Goal: Navigation & Orientation: Find specific page/section

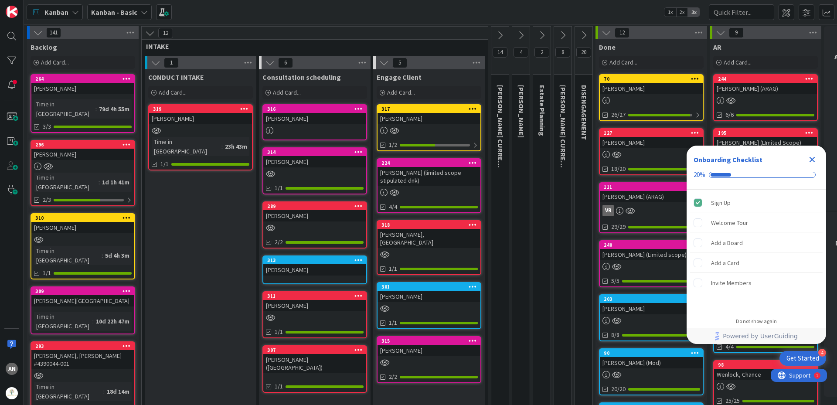
click at [419, 131] on div at bounding box center [429, 130] width 103 height 7
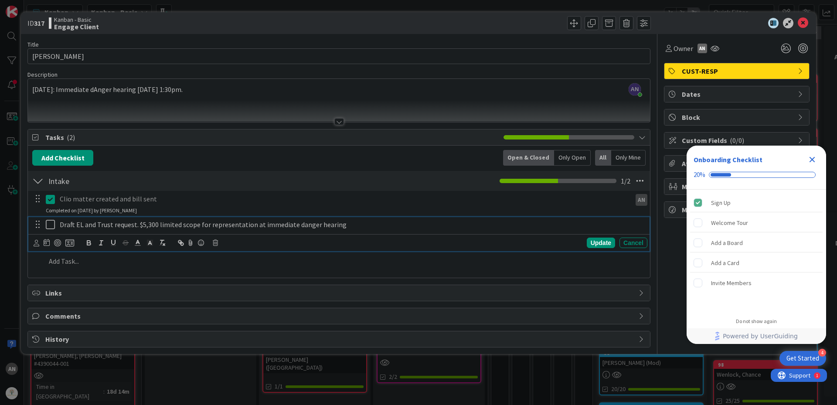
click at [51, 226] on icon at bounding box center [50, 224] width 9 height 10
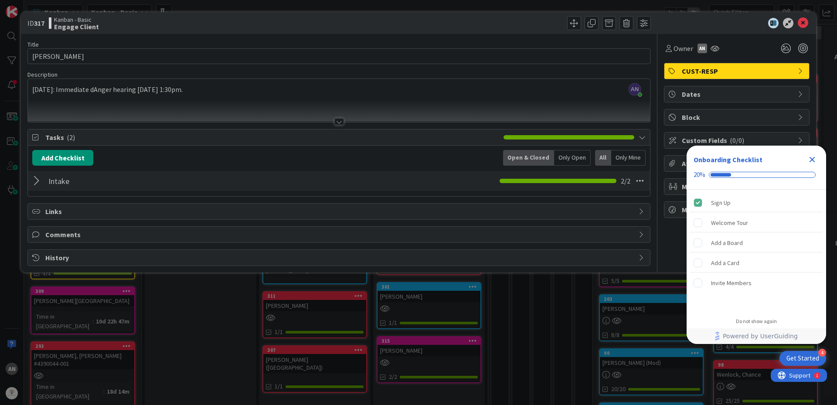
click at [33, 183] on div at bounding box center [37, 181] width 11 height 16
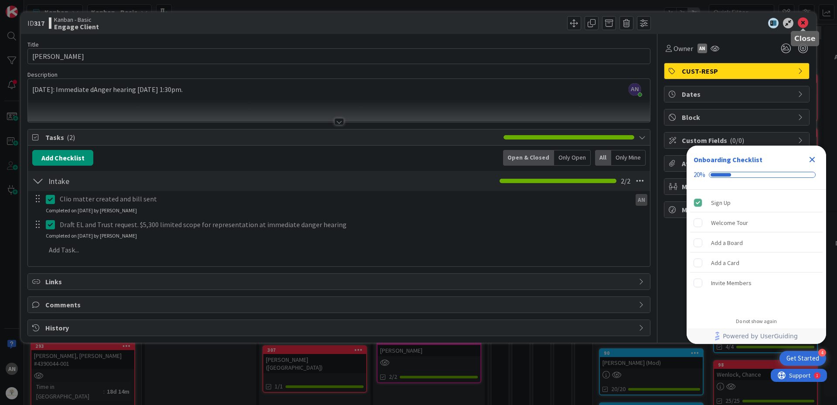
click at [804, 23] on icon at bounding box center [803, 23] width 10 height 10
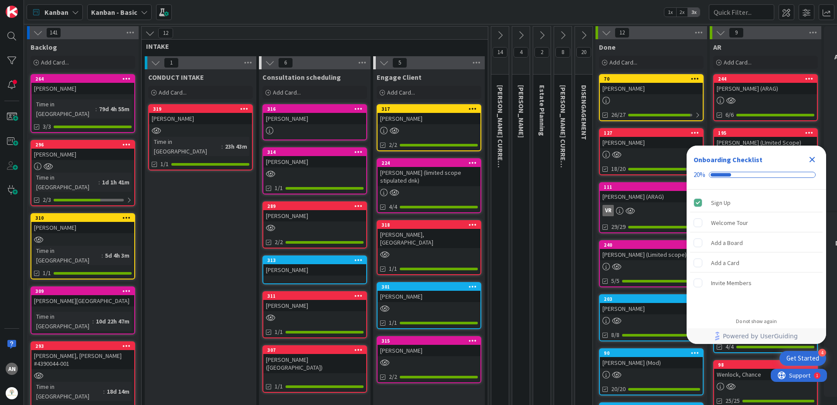
click at [435, 176] on div "[PERSON_NAME] (limited scope stipulated dnk)" at bounding box center [429, 176] width 103 height 19
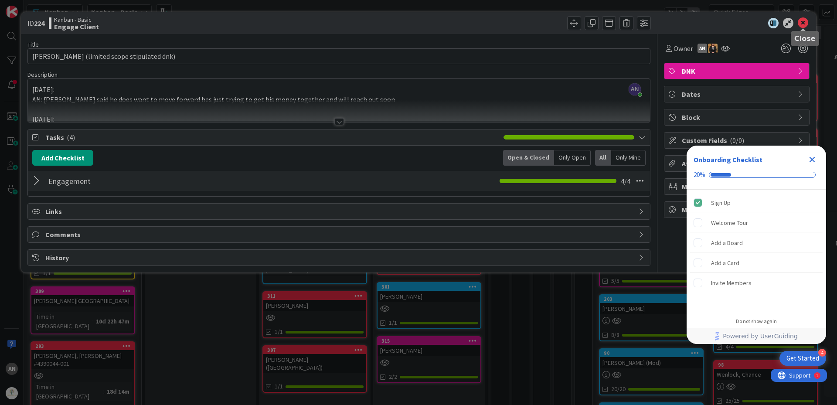
click at [801, 24] on icon at bounding box center [803, 23] width 10 height 10
